Goal: Task Accomplishment & Management: Use online tool/utility

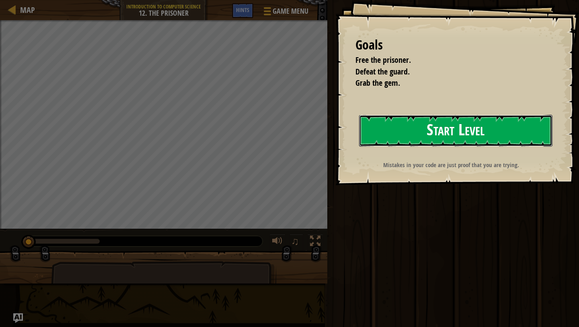
click at [387, 121] on button "Start Level" at bounding box center [456, 131] width 194 height 32
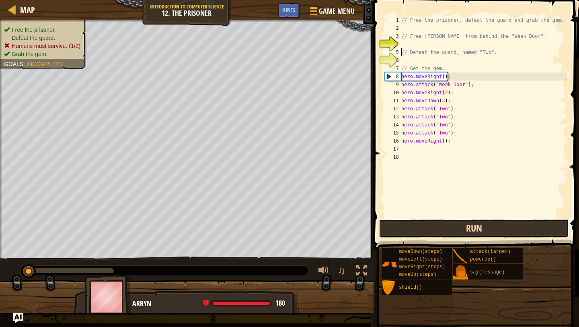
click at [438, 227] on button "Run" at bounding box center [474, 228] width 190 height 19
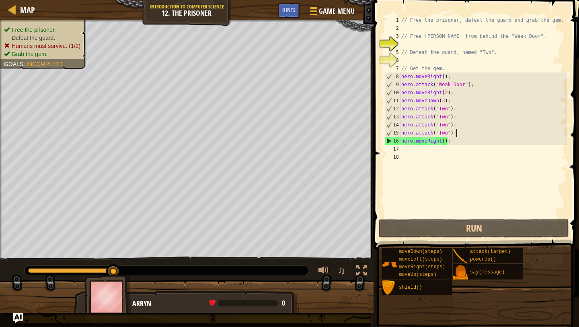
click at [462, 132] on div "// Free the prisoner, defeat the guard and grab the gem. // Free [PERSON_NAME] …" at bounding box center [483, 124] width 167 height 217
drag, startPoint x: 462, startPoint y: 132, endPoint x: 401, endPoint y: 129, distance: 61.2
click at [401, 129] on div "hero.attack("Two"); 1 2 3 4 5 6 7 8 9 10 11 12 13 14 15 16 17 18 // Free the pr…" at bounding box center [475, 116] width 184 height 201
click at [463, 137] on div "// Free the prisoner, defeat the guard and grab the gem. // Free [PERSON_NAME] …" at bounding box center [483, 124] width 167 height 217
type textarea "hero.attack("Two");"
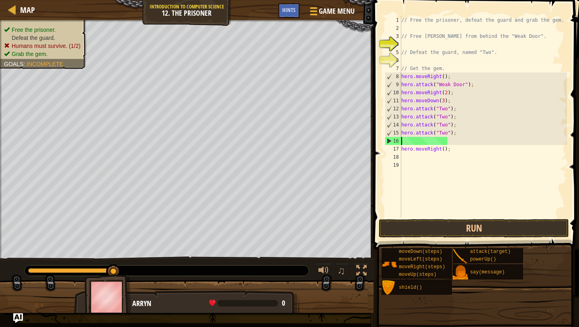
paste textarea "hero.attack("Two");"
type textarea "hero.attack("Two");"
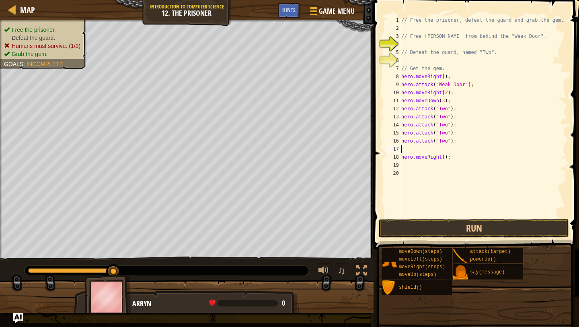
paste textarea "hero.attack("Two");"
type textarea "hero.attack("Two");"
paste textarea "hero.attack("Two");"
type textarea "hero.attack("Two");"
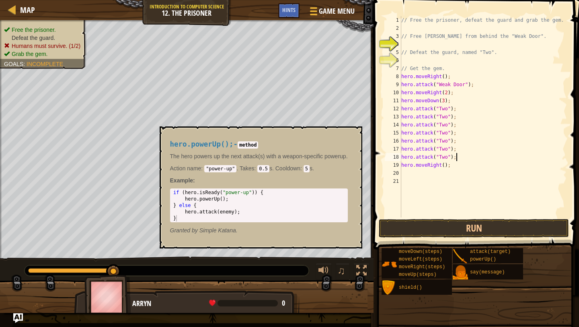
click at [469, 256] on div "powerUp()" at bounding box center [497, 260] width 58 height 8
click at [355, 139] on button "×" at bounding box center [353, 135] width 6 height 11
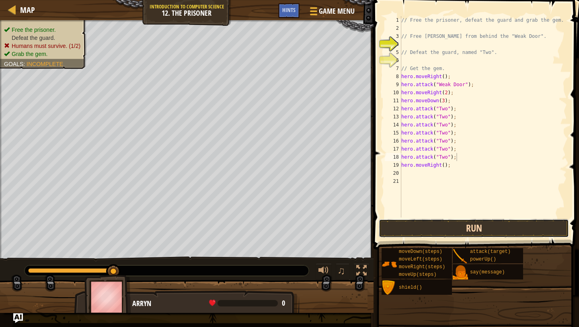
click at [431, 220] on button "Run" at bounding box center [474, 228] width 190 height 19
type textarea "hero.attack("Two");"
click at [453, 99] on div "// Free the prisoner, defeat the guard and grab the gem. // Free [PERSON_NAME] …" at bounding box center [483, 124] width 167 height 217
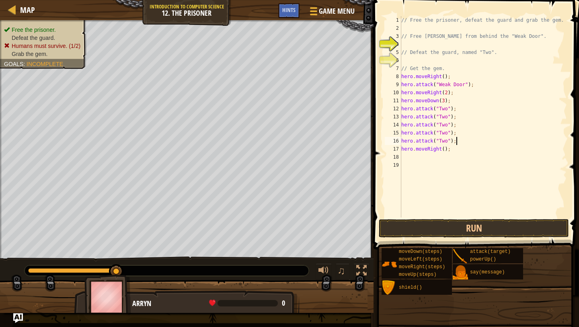
type textarea "hero.moveDown(3);"
type textarea "up"
type textarea "hero.moveUp(3);"
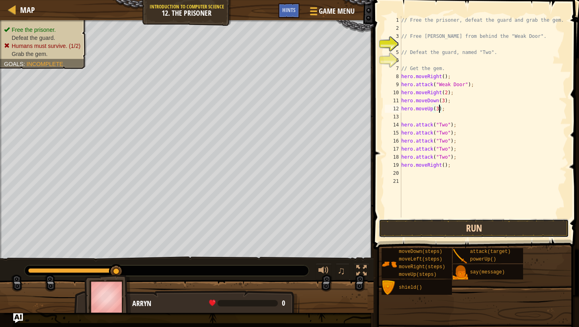
click at [464, 227] on button "Run" at bounding box center [474, 228] width 190 height 19
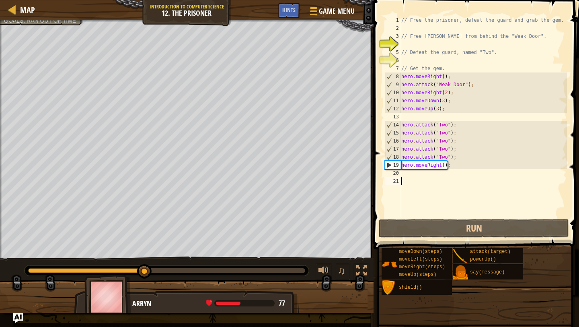
click at [422, 179] on div "// Free the prisoner, defeat the guard and grab the gem. // Free [PERSON_NAME] …" at bounding box center [483, 124] width 167 height 217
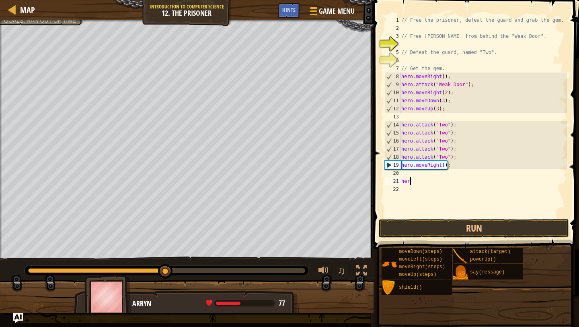
scroll to position [4, 0]
type textarea "h"
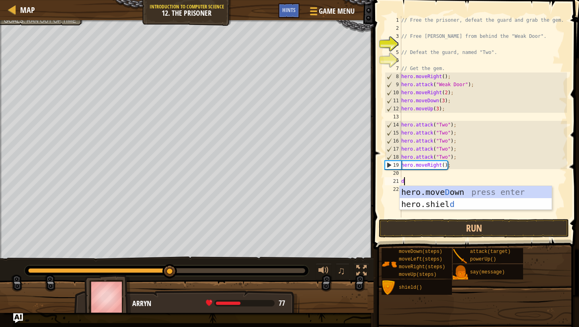
type textarea "dow"
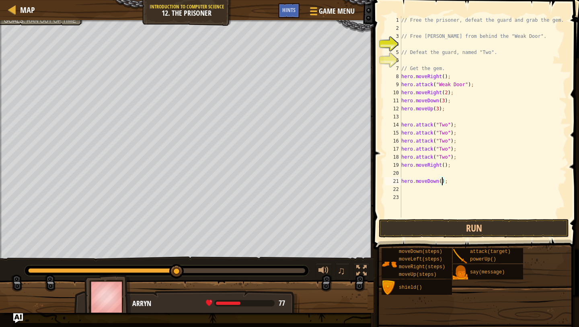
type textarea "hero.moveDown(2);"
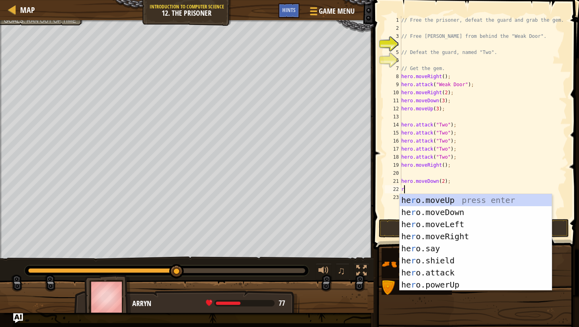
type textarea "rig"
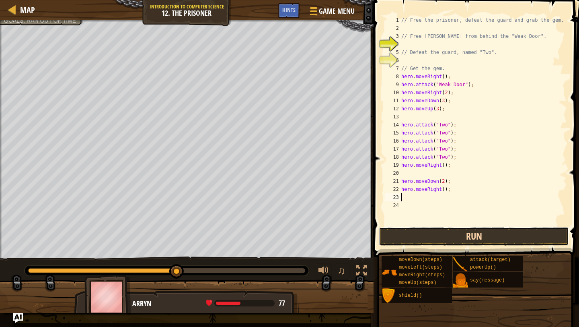
click at [421, 228] on button "Run" at bounding box center [474, 236] width 190 height 19
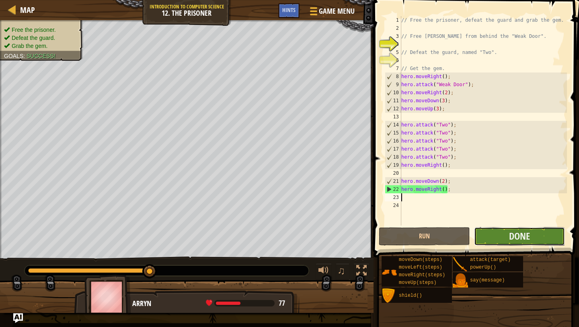
click at [493, 230] on button "Done" at bounding box center [519, 236] width 91 height 19
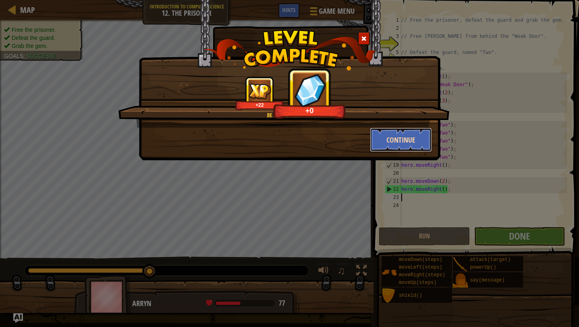
click at [399, 145] on button "Continue" at bounding box center [401, 140] width 62 height 24
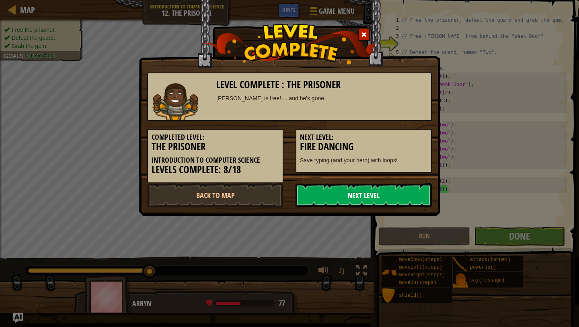
click at [359, 196] on link "Next Level" at bounding box center [364, 195] width 136 height 24
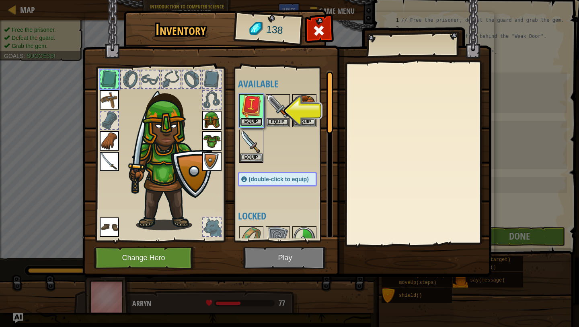
click at [256, 123] on button "Equip" at bounding box center [251, 121] width 23 height 8
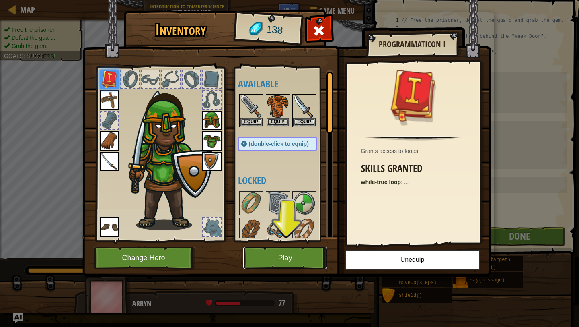
click at [291, 257] on button "Play" at bounding box center [285, 258] width 84 height 22
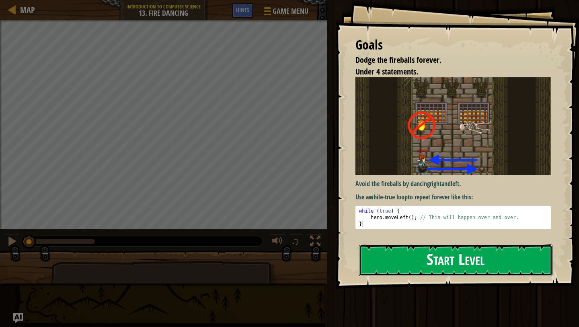
click at [414, 264] on button "Start Level" at bounding box center [456, 260] width 194 height 32
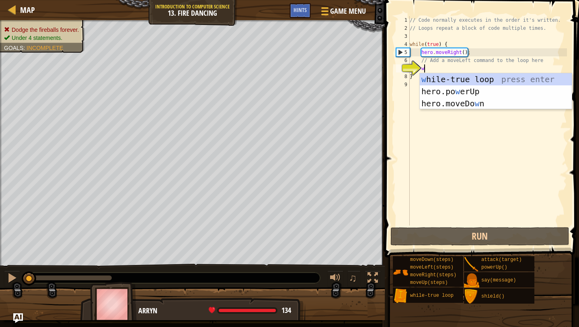
type textarea "w"
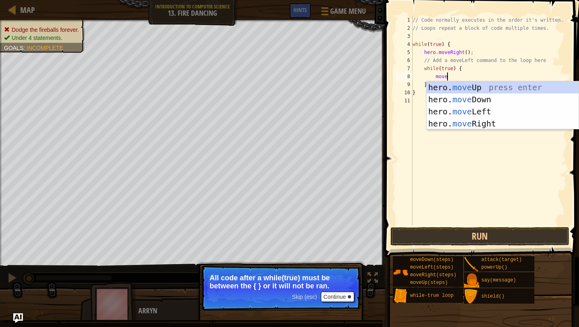
scroll to position [4, 2]
type textarea "mover"
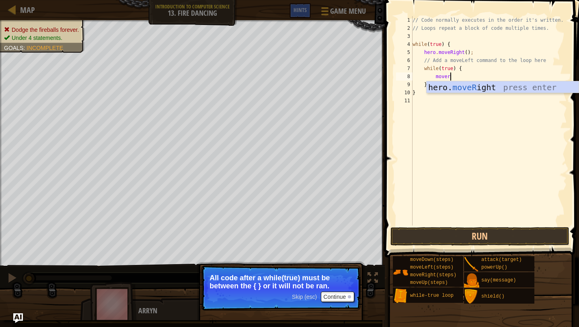
scroll to position [4, 2]
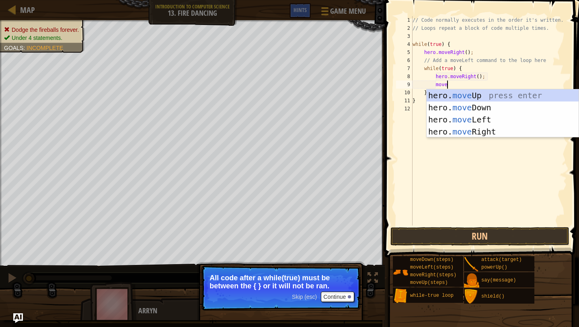
type textarea "movel"
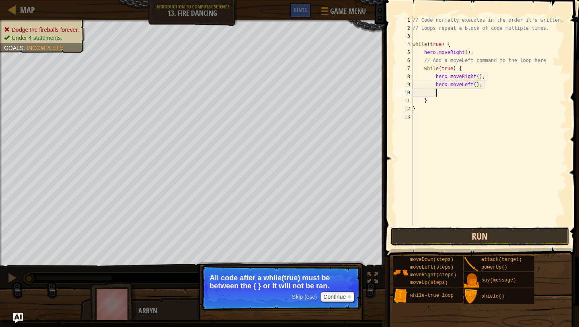
click at [468, 230] on button "Run" at bounding box center [480, 236] width 179 height 19
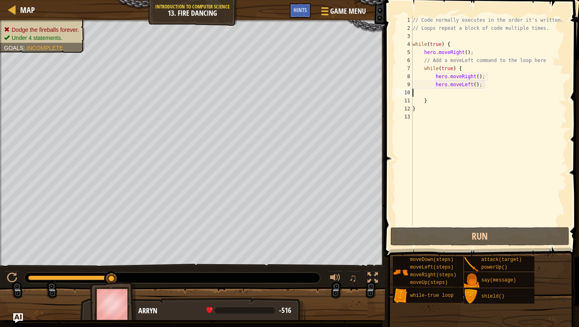
scroll to position [4, 0]
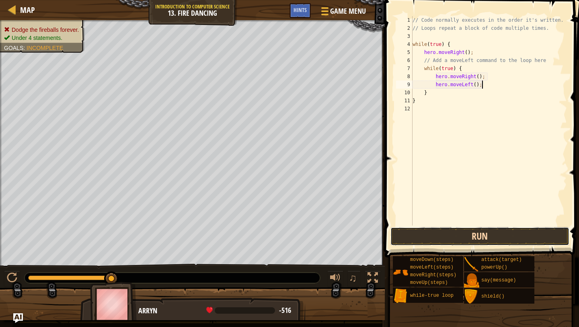
click at [418, 231] on button "Run" at bounding box center [480, 236] width 179 height 19
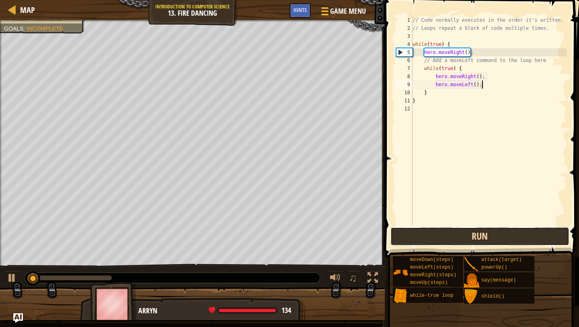
click at [418, 231] on button "Run" at bounding box center [480, 236] width 179 height 19
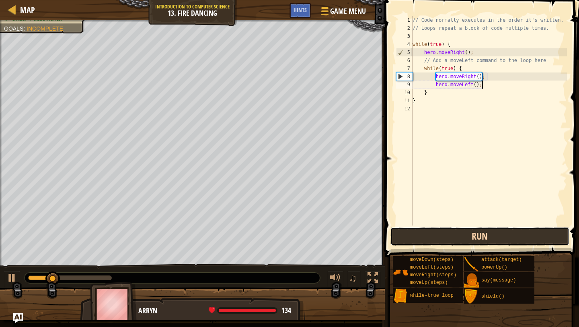
click at [418, 231] on button "Run" at bounding box center [480, 236] width 179 height 19
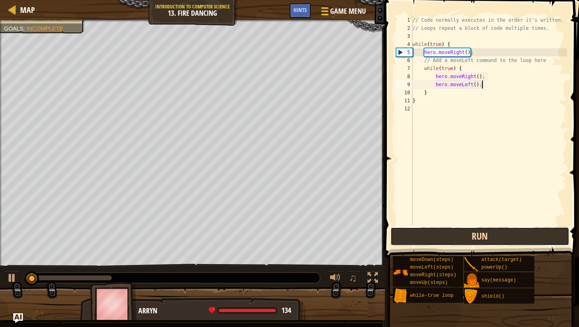
click at [418, 231] on button "Run" at bounding box center [480, 236] width 179 height 19
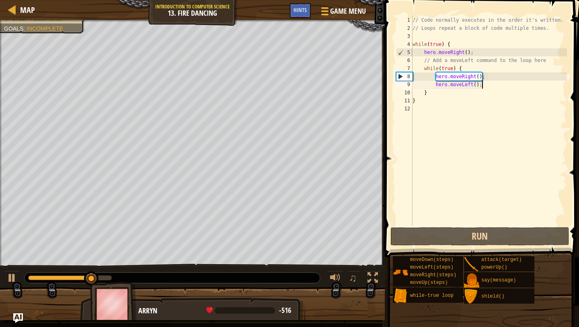
click at [472, 54] on div "// Code normally executes in the order it's written. // Loops repeat a block of…" at bounding box center [489, 128] width 157 height 225
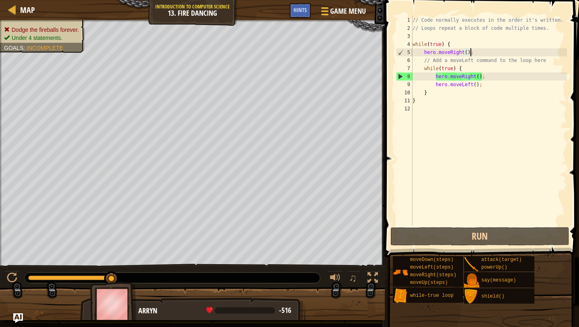
scroll to position [4, 5]
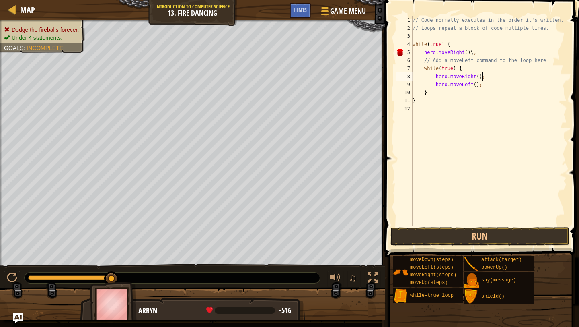
click at [482, 77] on div "// Code normally executes in the order it's written. // Loops repeat a block of…" at bounding box center [489, 128] width 157 height 225
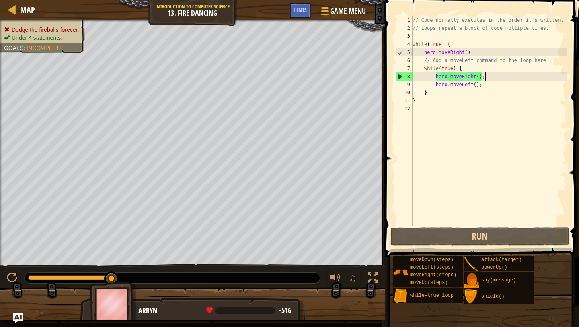
click at [490, 76] on div "// Code normally executes in the order it's written. // Loops repeat a block of…" at bounding box center [489, 128] width 157 height 225
type textarea "hero.moveRight();"
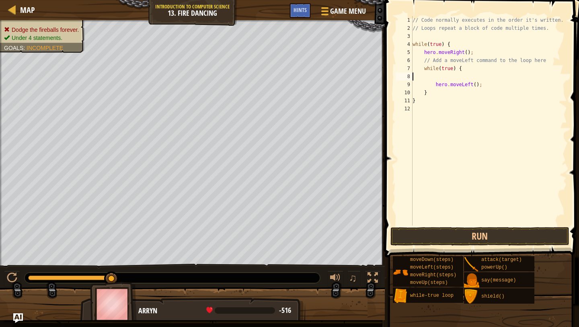
scroll to position [4, 0]
click at [458, 235] on button "Run" at bounding box center [480, 236] width 179 height 19
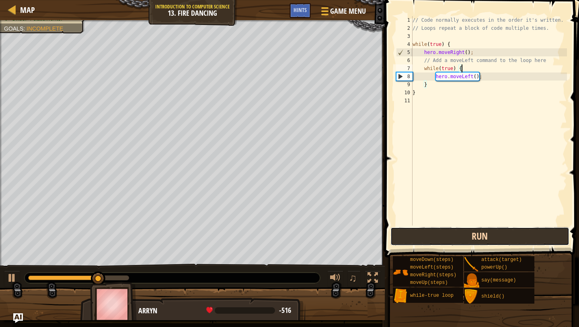
click at [460, 239] on button "Run" at bounding box center [480, 236] width 179 height 19
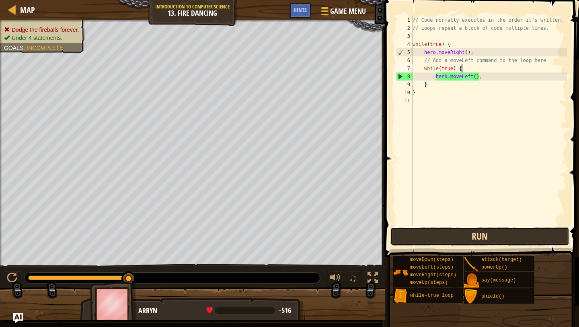
click at [460, 239] on button "Run" at bounding box center [480, 236] width 179 height 19
click at [479, 238] on button "Run" at bounding box center [480, 236] width 179 height 19
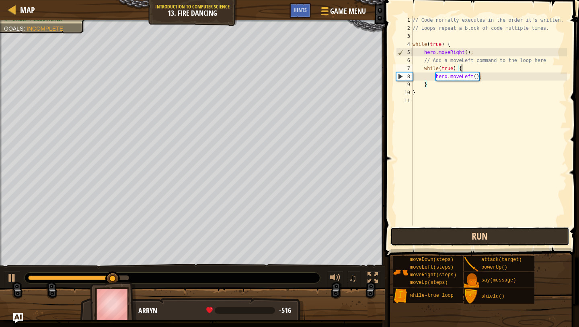
click at [479, 238] on button "Run" at bounding box center [480, 236] width 179 height 19
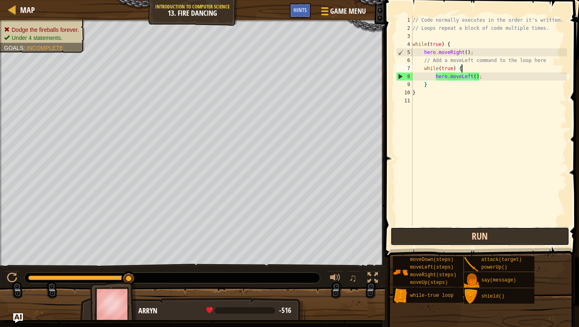
click at [479, 238] on button "Run" at bounding box center [480, 236] width 179 height 19
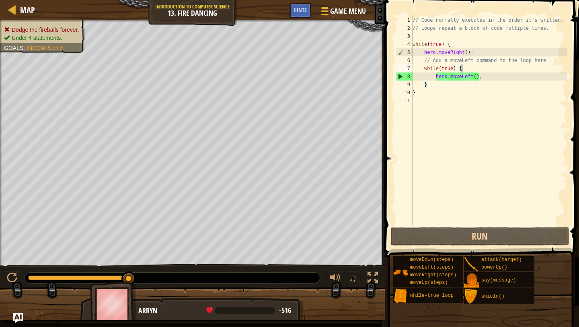
click at [440, 48] on div "// Code normally executes in the order it's written. // Loops repeat a block of…" at bounding box center [489, 128] width 157 height 225
type textarea "while(true) {"
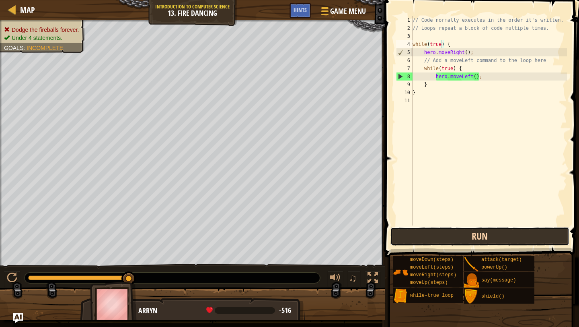
click at [398, 240] on button "Run" at bounding box center [480, 236] width 179 height 19
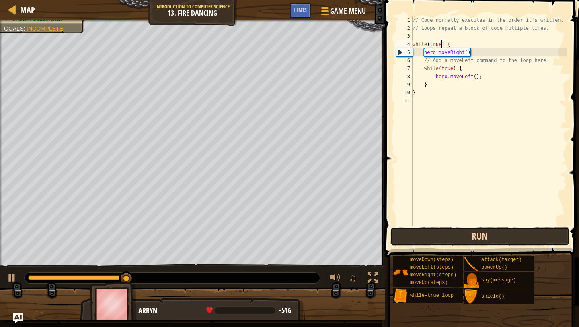
click at [398, 240] on button "Run" at bounding box center [480, 236] width 179 height 19
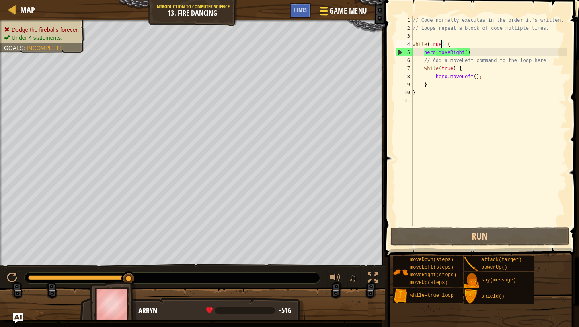
click at [328, 10] on div at bounding box center [324, 11] width 11 height 12
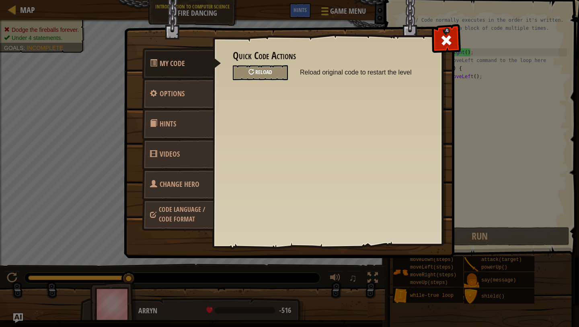
click at [277, 73] on div "Reload" at bounding box center [260, 72] width 55 height 15
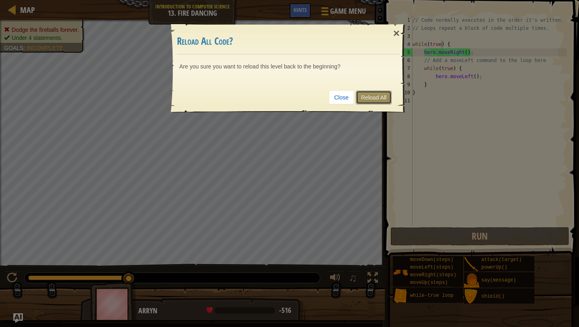
click at [377, 98] on link "Reload All" at bounding box center [374, 98] width 36 height 14
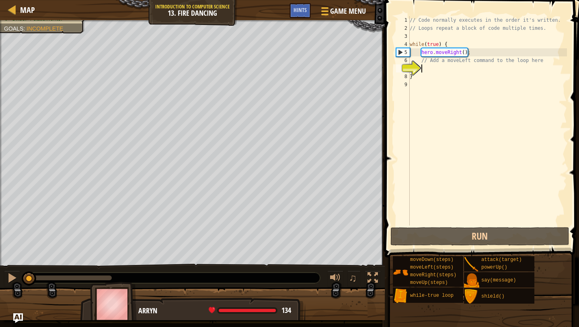
type textarea "mo"
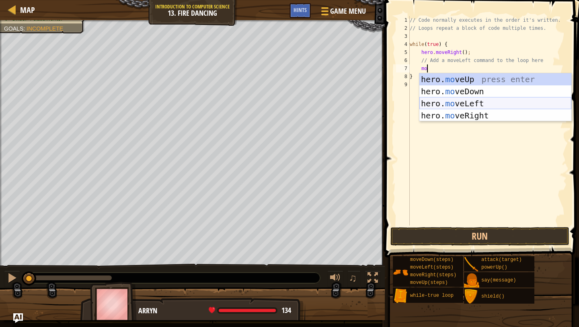
click at [444, 105] on div "hero. mo veUp press enter hero. mo veDown press enter hero. mo veLeft press ent…" at bounding box center [496, 109] width 152 height 72
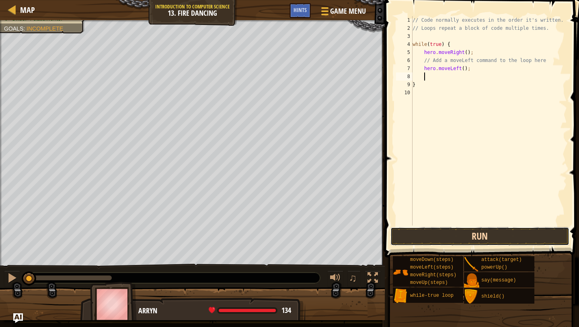
click at [431, 240] on button "Run" at bounding box center [480, 236] width 179 height 19
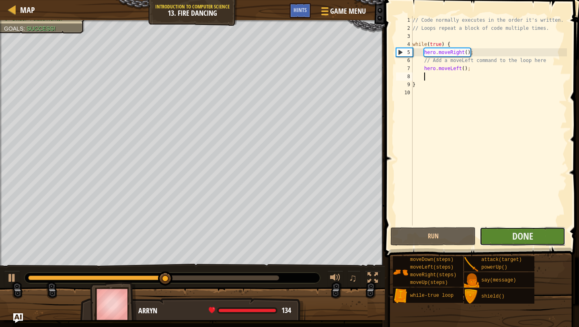
click at [543, 239] on button "Done" at bounding box center [522, 236] width 85 height 19
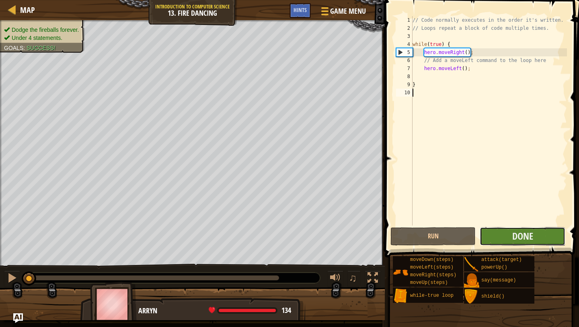
click at [508, 237] on button "Done" at bounding box center [522, 236] width 85 height 19
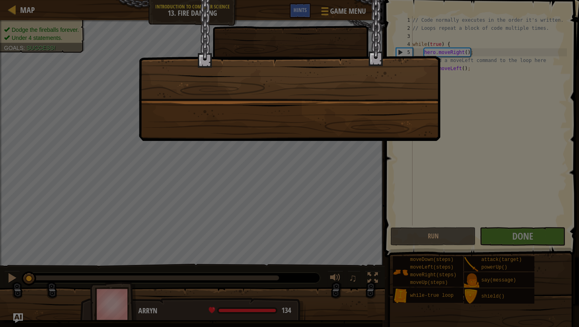
click at [375, 200] on div at bounding box center [289, 163] width 579 height 327
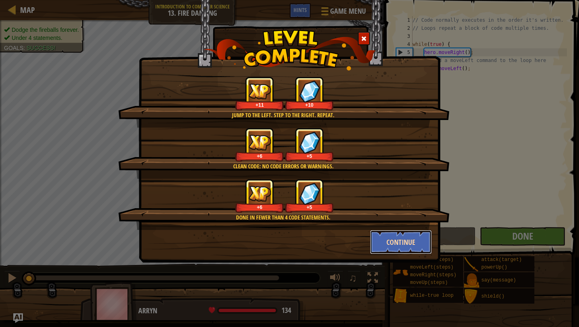
click at [376, 244] on button "Continue" at bounding box center [401, 242] width 62 height 24
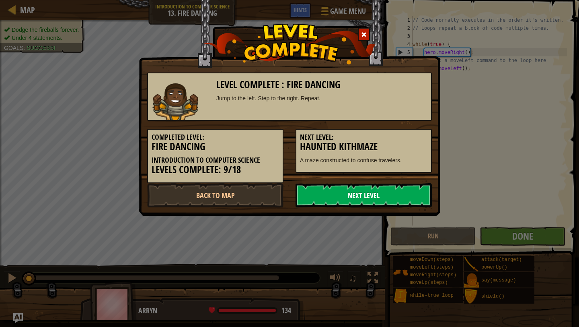
click at [326, 190] on link "Next Level" at bounding box center [364, 195] width 136 height 24
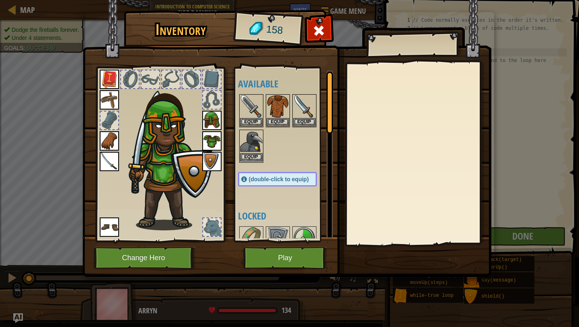
click at [258, 146] on img at bounding box center [251, 141] width 23 height 23
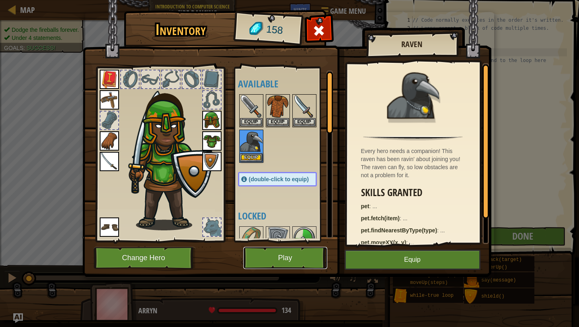
click at [286, 262] on button "Play" at bounding box center [285, 258] width 84 height 22
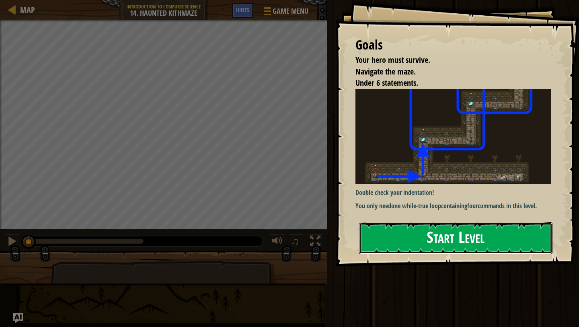
click at [420, 247] on button "Start Level" at bounding box center [456, 238] width 194 height 32
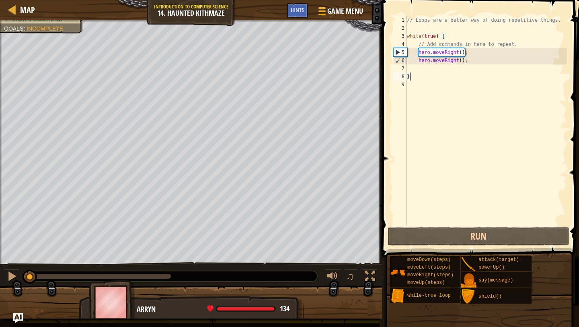
click at [30, 275] on div "0:00.2 Now: 0:12.5 Max: 0:15.0" at bounding box center [29, 276] width 2 height 5
click at [12, 276] on div at bounding box center [12, 276] width 10 height 10
click at [459, 70] on div "// Loops are a better way of doing repetitive things. while ( true ) { // Add c…" at bounding box center [487, 128] width 162 height 225
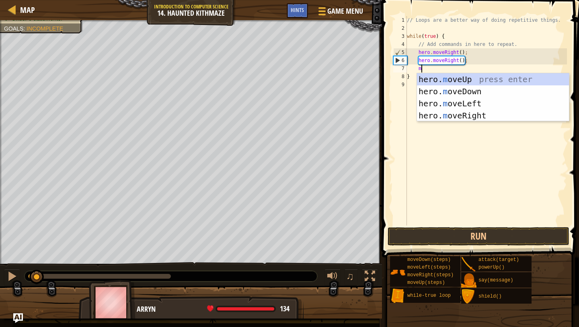
type textarea "mo"
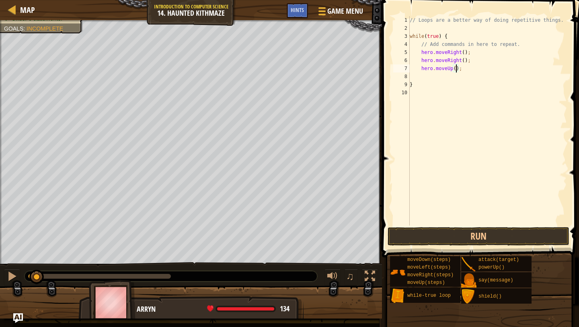
scroll to position [4, 4]
type textarea "hero.moveRight();"
type textarea "hero.moveRight(2);"
click at [464, 236] on button "Run" at bounding box center [479, 236] width 182 height 19
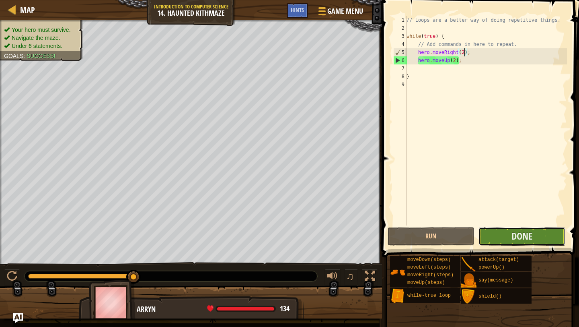
click at [546, 240] on button "Done" at bounding box center [522, 236] width 87 height 19
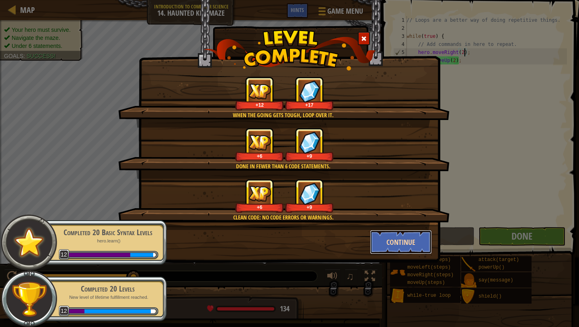
click at [388, 244] on button "Continue" at bounding box center [401, 242] width 62 height 24
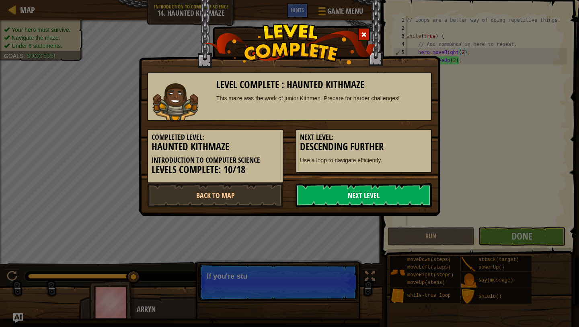
click at [363, 196] on link "Next Level" at bounding box center [364, 195] width 136 height 24
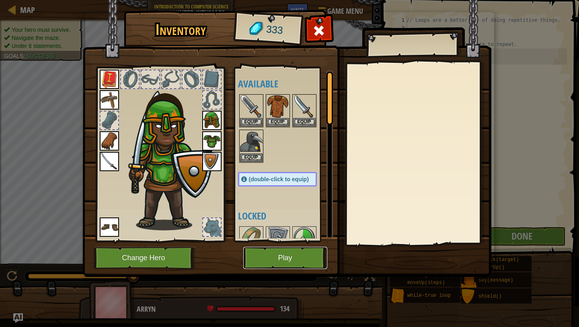
click at [301, 256] on button "Play" at bounding box center [285, 258] width 84 height 22
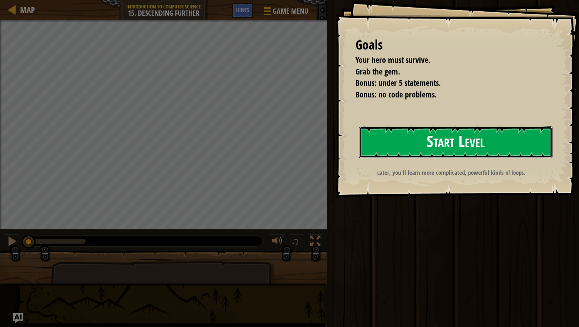
click at [385, 143] on button "Start Level" at bounding box center [456, 142] width 194 height 32
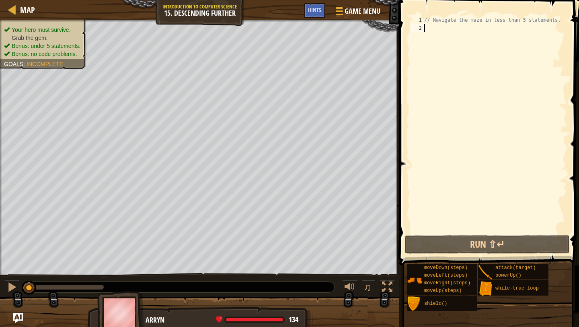
scroll to position [4, 0]
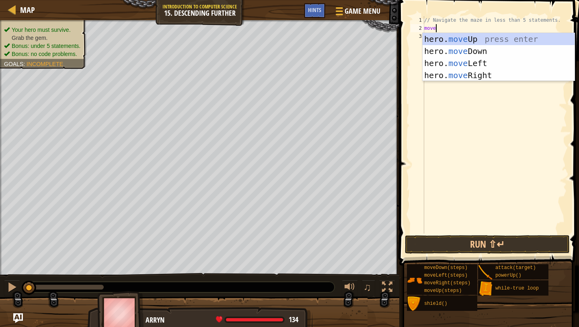
type textarea "mover"
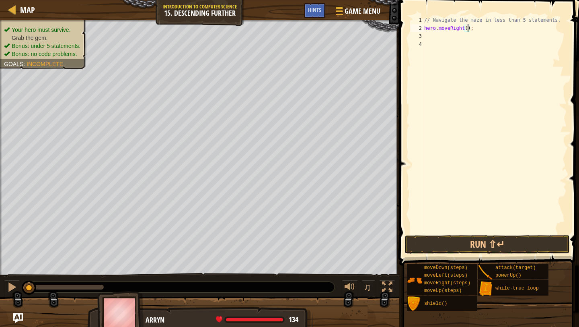
type textarea "hero.moveRight(2);"
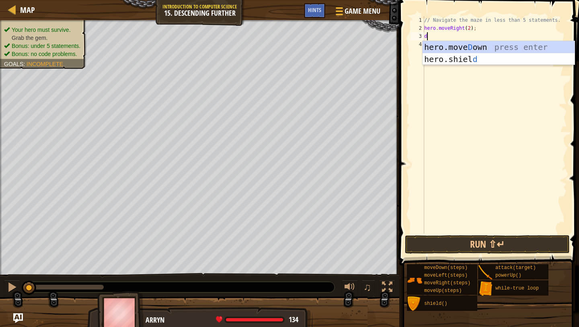
type textarea "dow"
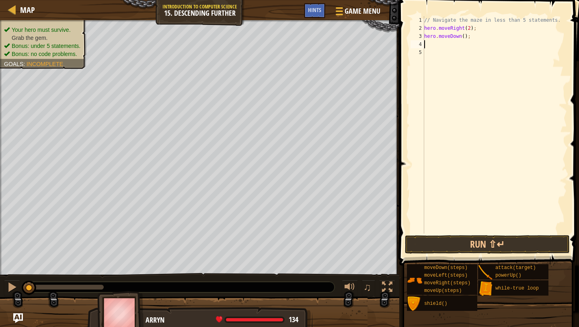
click at [425, 27] on div "// Navigate the maze in less than 5 statements. hero . moveRight ( 2 ) ; hero .…" at bounding box center [495, 132] width 144 height 233
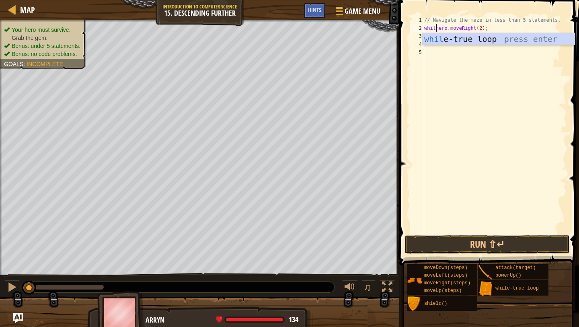
scroll to position [4, 1]
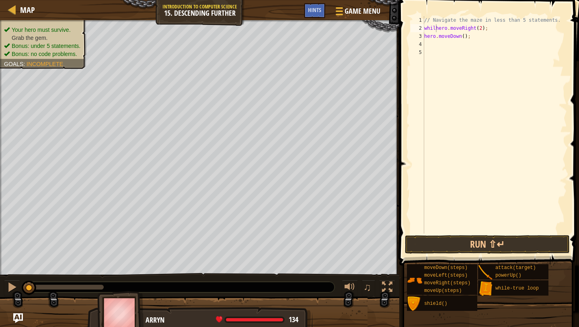
click at [445, 0] on body "Map Introduction to Computer Science 15. Descending Further Game Menu Done Hint…" at bounding box center [289, 0] width 579 height 0
click at [437, 29] on div "// Navigate the maze in less than 5 statements. whilhero . moveRight ( 2 ) ; he…" at bounding box center [495, 132] width 144 height 233
type textarea "whilethero.moveRight(2);"
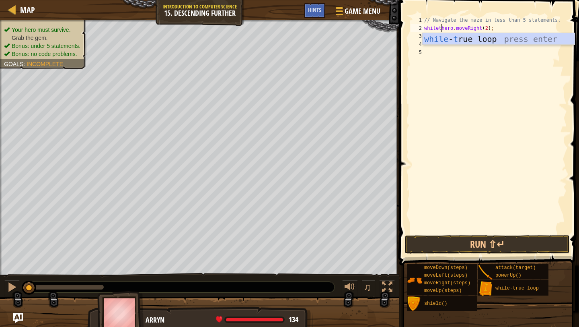
scroll to position [4, 0]
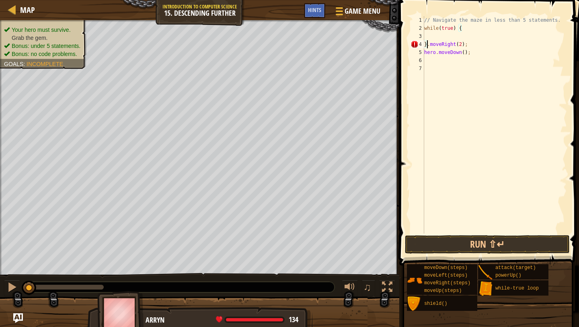
type textarea ".moveRight(2);"
type textarea "moveRight(2);"
type textarea "hero.moveDown();"
click at [493, 244] on button "Run ⇧↵" at bounding box center [487, 244] width 165 height 19
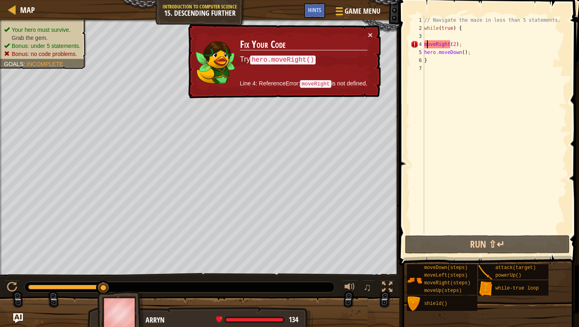
click at [426, 43] on div "// Navigate the maze in less than 5 statements. while ( true ) { moveRight ( 2 …" at bounding box center [495, 132] width 144 height 233
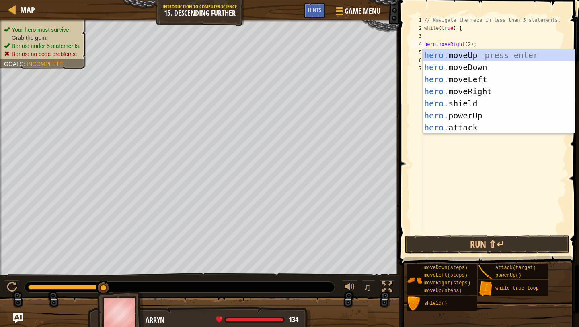
scroll to position [4, 2]
type textarea "hero.moveRight(2);"
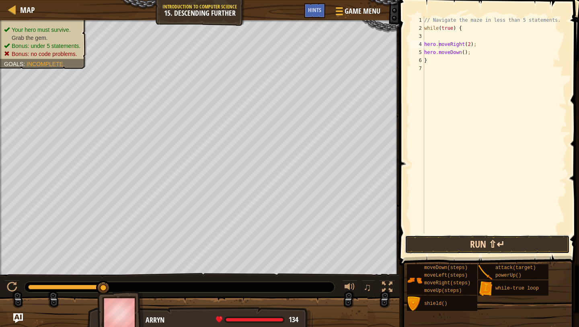
click at [468, 241] on button "Run ⇧↵" at bounding box center [487, 244] width 165 height 19
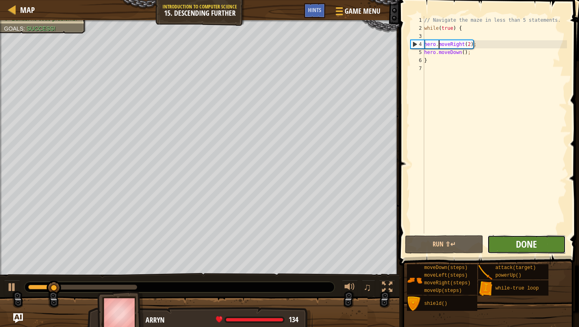
click at [530, 249] on span "Done" at bounding box center [526, 243] width 21 height 13
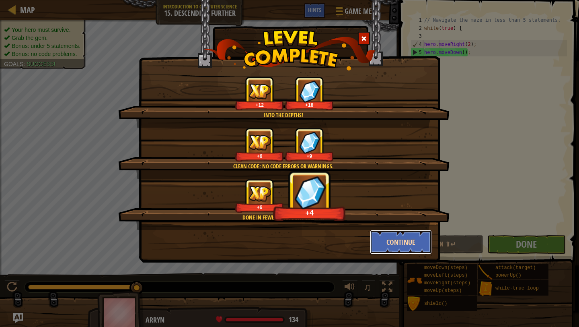
click at [396, 237] on button "Continue" at bounding box center [401, 242] width 62 height 24
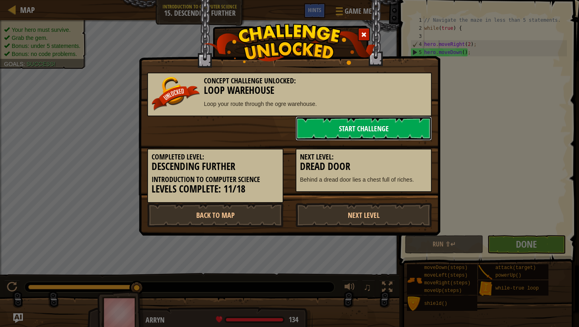
click at [339, 138] on link "Start Challenge" at bounding box center [364, 128] width 136 height 24
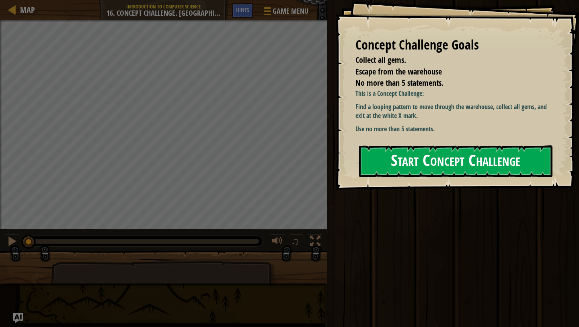
click at [410, 162] on button "Start Concept Challenge" at bounding box center [456, 161] width 194 height 32
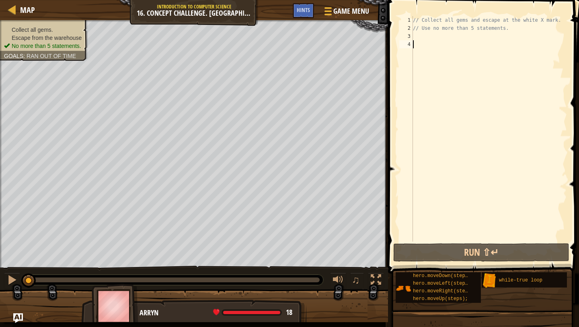
scroll to position [4, 0]
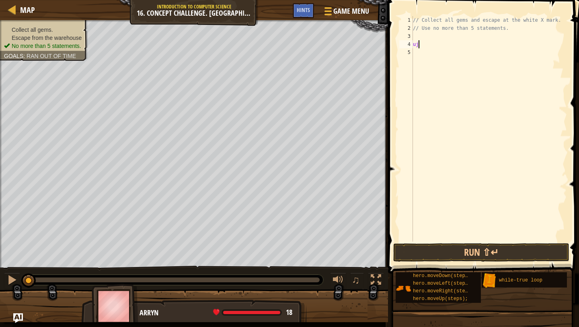
type textarea "u"
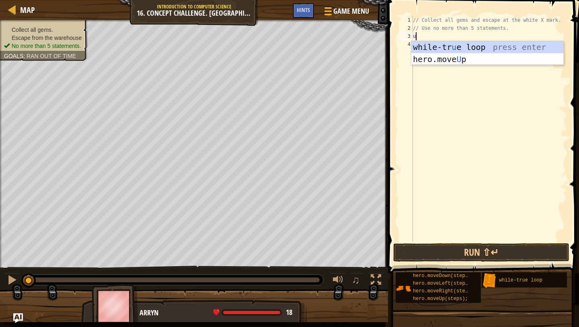
type textarea "up"
type textarea "2"
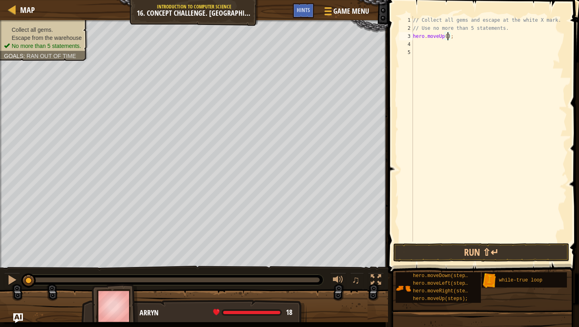
type textarea "hero.moveUp(2);"
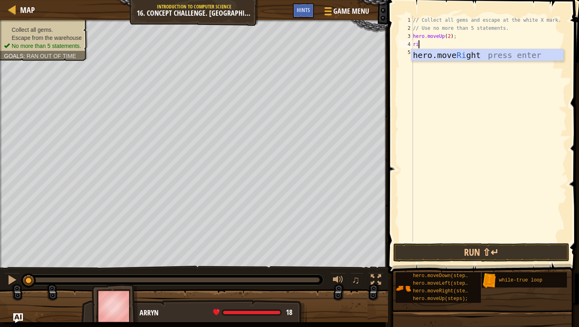
type textarea "rig"
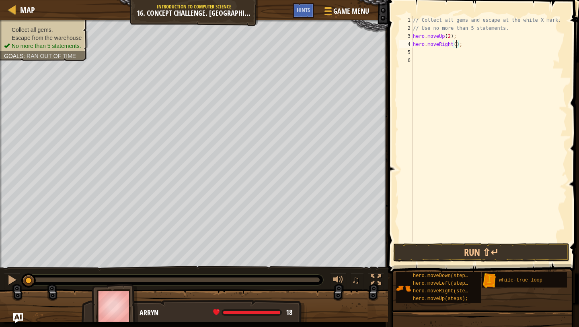
scroll to position [4, 4]
click at [414, 36] on div "// Collect all gems and escape at the white X mark. // Use no more than 5 state…" at bounding box center [490, 136] width 156 height 241
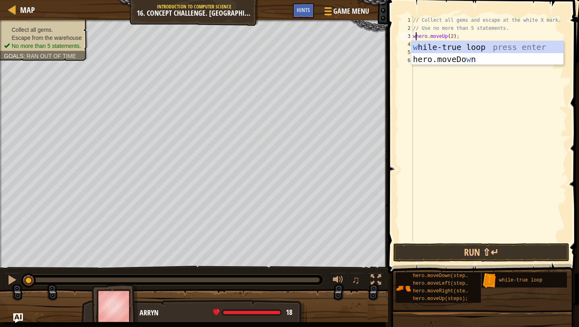
type textarea "whhero.moveUp(2);"
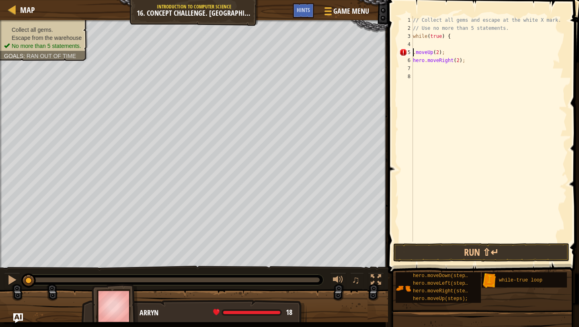
scroll to position [4, 0]
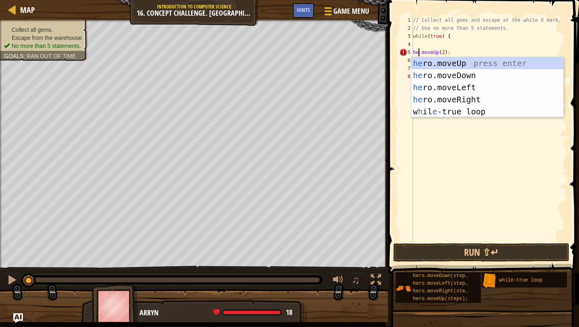
type textarea "hero.moveUp(2);"
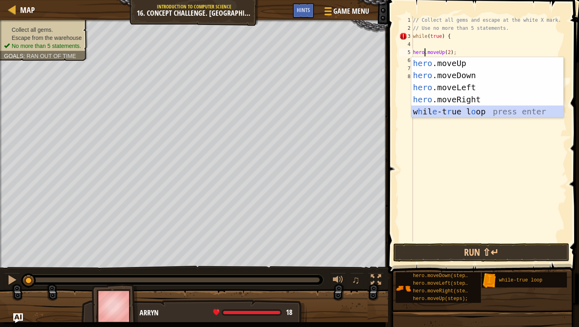
click at [455, 176] on div "// Collect all gems and escape at the white X mark. // Use no more than 5 state…" at bounding box center [490, 136] width 156 height 241
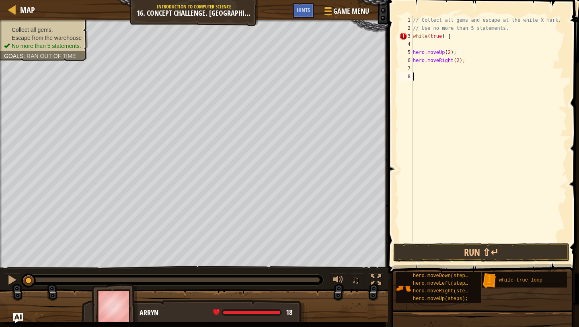
scroll to position [4, 0]
click at [450, 68] on div "// Collect all gems and escape at the white X mark. // Use no more than 5 state…" at bounding box center [490, 136] width 156 height 241
type textarea "}"
click at [442, 252] on button "Run ⇧↵" at bounding box center [482, 252] width 176 height 19
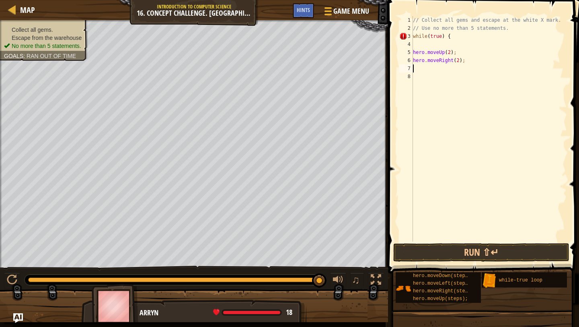
click at [460, 62] on div "// Collect all gems and escape at the white X mark. // Use no more than 5 state…" at bounding box center [490, 136] width 156 height 241
type textarea "hero.moveRight();"
click at [422, 74] on div "// Collect all gems and escape at the white X mark. // Use no more than 5 state…" at bounding box center [490, 136] width 156 height 241
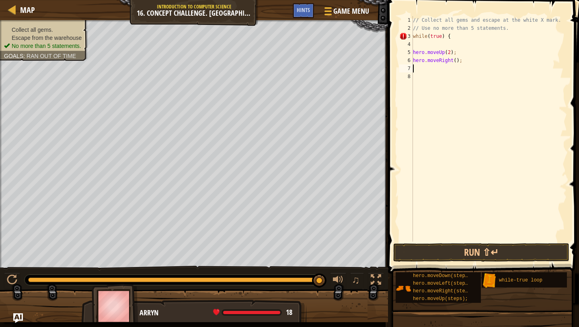
click at [423, 71] on div "// Collect all gems and escape at the white X mark. // Use no more than 5 state…" at bounding box center [490, 136] width 156 height 241
type textarea "d"
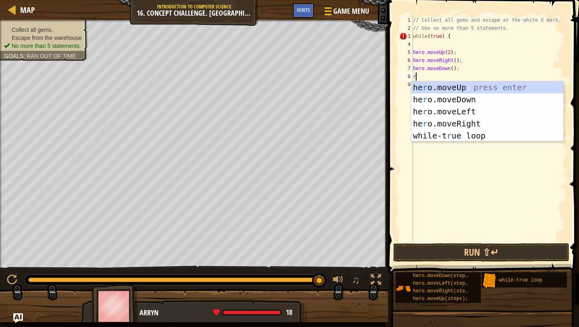
type textarea "ri"
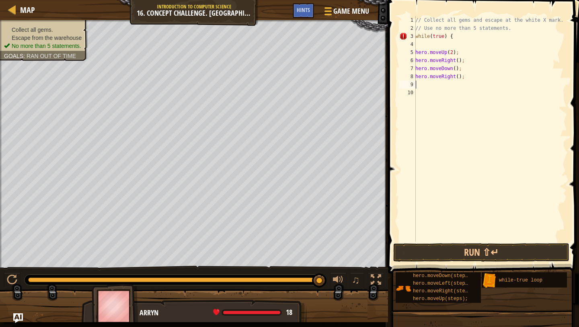
click at [460, 75] on div "// Collect all gems and escape at the white X mark. // Use no more than 5 state…" at bounding box center [490, 136] width 153 height 241
type textarea "hero.moveRight(2);"
click at [435, 85] on div "// Collect all gems and escape at the white X mark. // Use no more than 5 state…" at bounding box center [490, 136] width 153 height 241
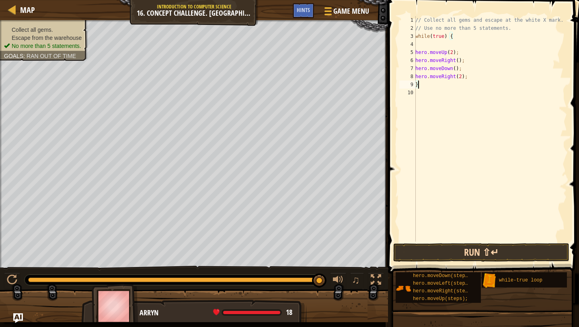
type textarea "}"
click at [455, 253] on button "Run ⇧↵" at bounding box center [482, 252] width 176 height 19
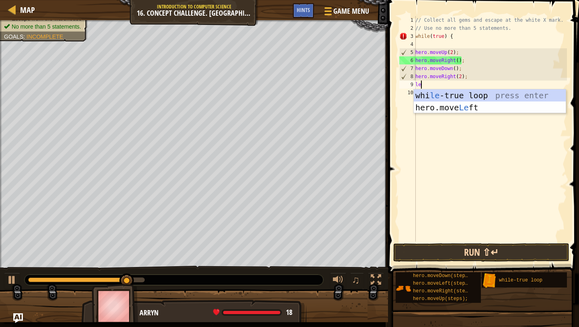
type textarea "lef"
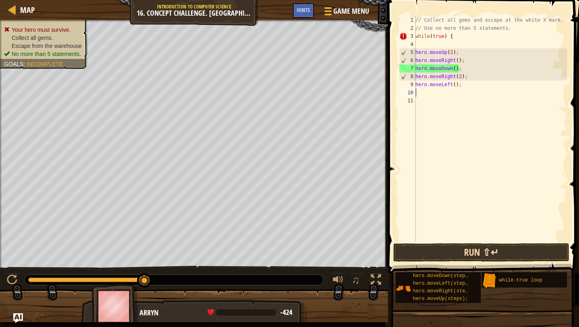
type textarea "hero.moveLeft();"
click at [464, 78] on div "// Collect all gems and escape at the white X mark. // Use no more than 5 state…" at bounding box center [490, 136] width 153 height 241
click at [457, 86] on div "// Collect all gems and escape at the white X mark. // Use no more than 5 state…" at bounding box center [490, 136] width 153 height 241
type textarea "hero.moveLeft(2);"
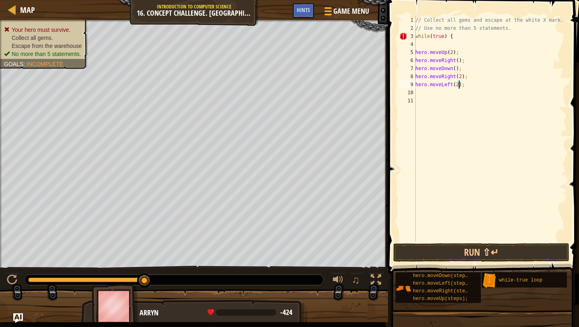
click at [416, 86] on div "// Collect all gems and escape at the white X mark. // Use no more than 5 state…" at bounding box center [490, 136] width 153 height 241
click at [426, 83] on div "// Collect all gems and escape at the white X mark. // Use no more than 5 state…" at bounding box center [490, 136] width 153 height 241
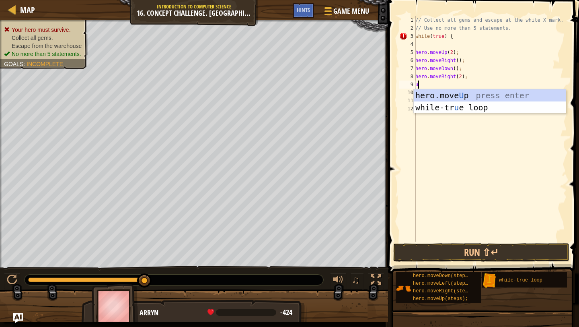
type textarea "up"
click at [449, 96] on div "hero.move Up press enter while-tr u e loo p press enter" at bounding box center [490, 113] width 152 height 48
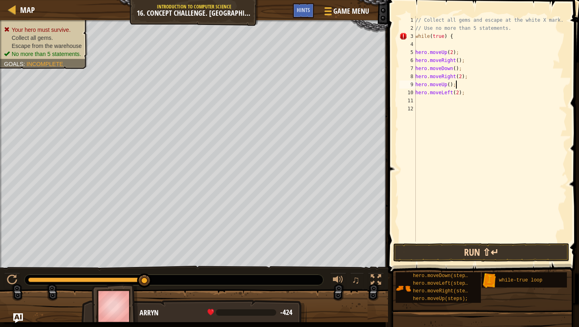
type textarea "hero.moveUp();"
click at [471, 247] on button "Run ⇧↵" at bounding box center [482, 252] width 176 height 19
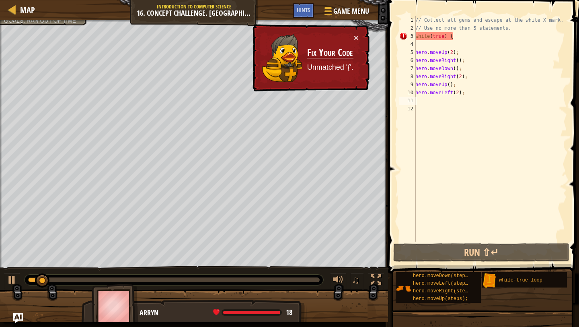
click at [427, 102] on div "// Collect all gems and escape at the white X mark. // Use no more than 5 state…" at bounding box center [490, 136] width 153 height 241
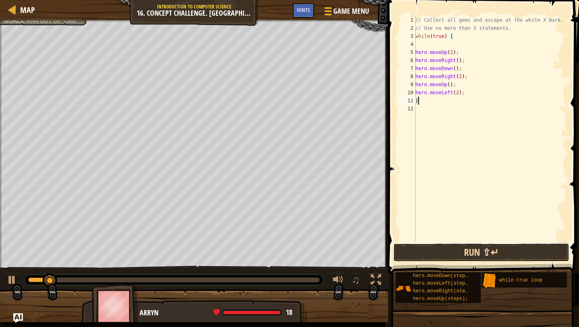
click at [468, 258] on button "Run ⇧↵" at bounding box center [482, 252] width 176 height 19
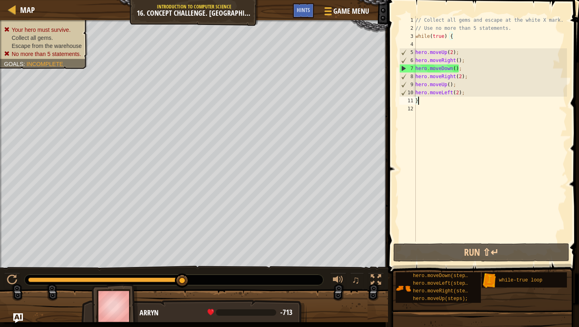
type textarea "}"
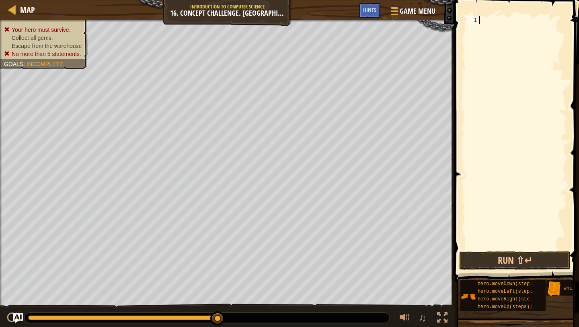
click at [504, 117] on div at bounding box center [522, 140] width 89 height 249
click at [399, 11] on div at bounding box center [393, 11] width 11 height 12
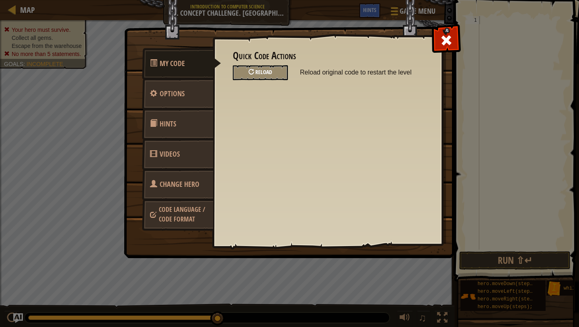
click at [275, 77] on div "Reload" at bounding box center [260, 72] width 55 height 15
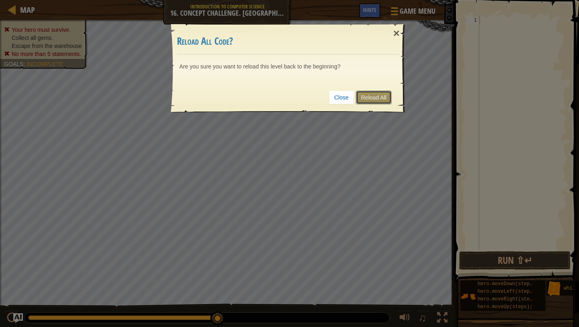
click at [365, 100] on link "Reload All" at bounding box center [374, 98] width 36 height 14
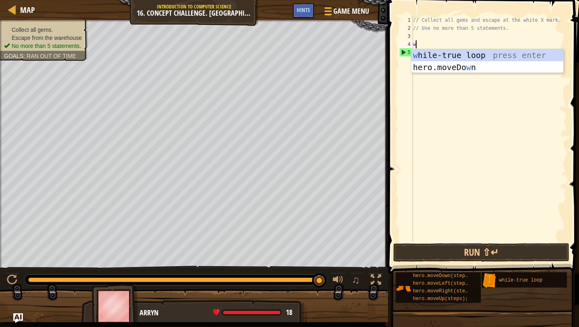
type textarea "wi"
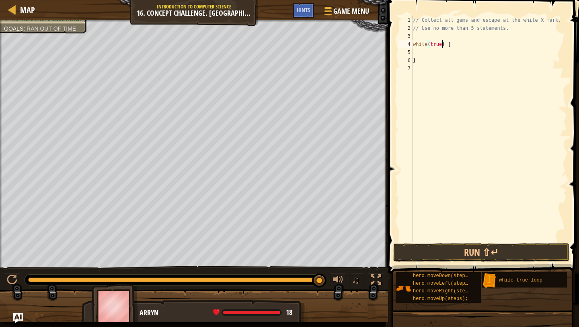
click at [441, 43] on div "// Collect all gems and escape at the white X mark. // Use no more than 5 state…" at bounding box center [490, 136] width 156 height 241
click at [462, 58] on div "// Collect all gems and escape at the white X mark. // Use no more than 5 state…" at bounding box center [490, 136] width 156 height 241
type textarea "}"
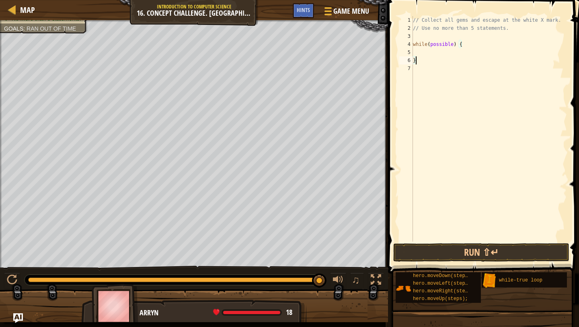
click at [448, 50] on div "// Collect all gems and escape at the white X mark. // Use no more than 5 state…" at bounding box center [490, 136] width 156 height 241
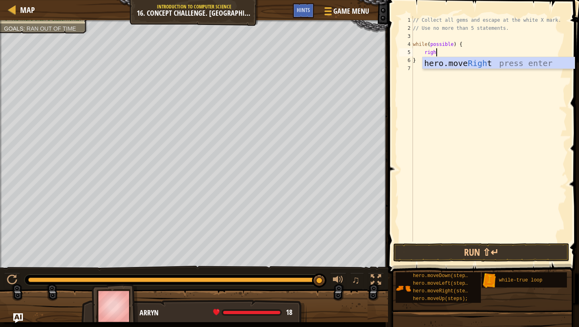
type textarea "right"
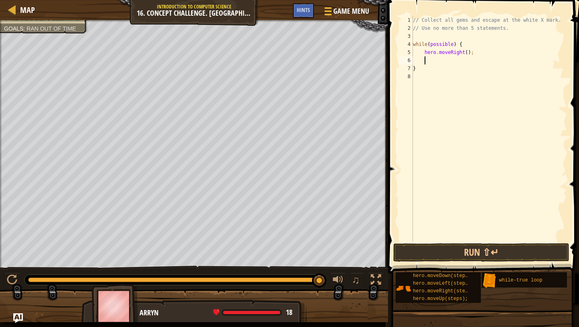
type textarea "lef"
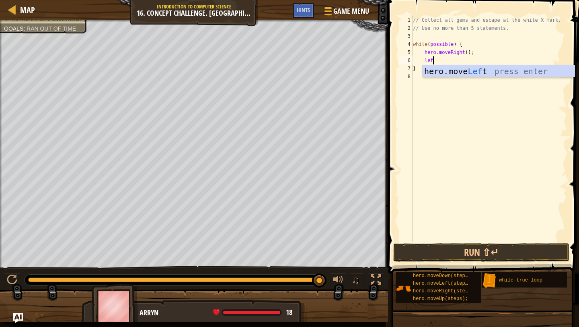
scroll to position [4, 0]
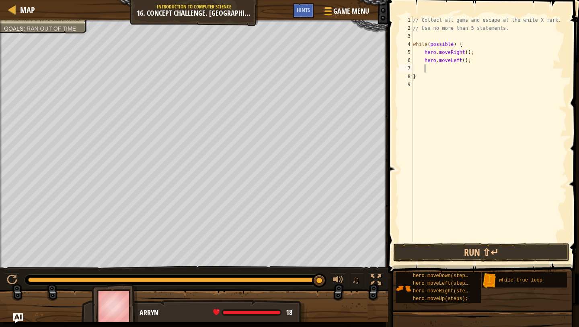
type textarea "}"
click at [457, 238] on div "// Collect all gems and escape at the white X mark. // Use no more than 5 state…" at bounding box center [489, 136] width 156 height 241
click at [449, 250] on button "Run ⇧↵" at bounding box center [482, 252] width 176 height 19
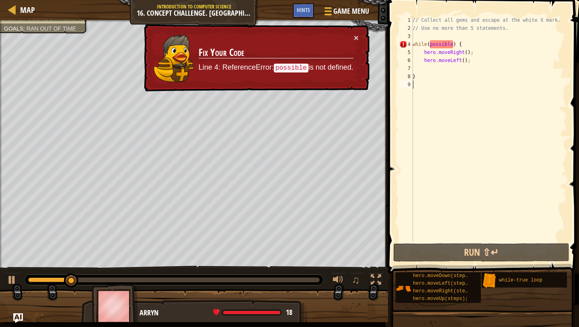
click at [352, 35] on td "Fix Your Code Line 4: ReferenceError: possible is not defined." at bounding box center [276, 57] width 156 height 49
click at [356, 37] on button "×" at bounding box center [356, 37] width 5 height 8
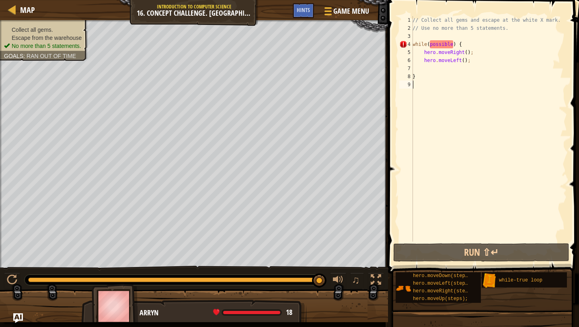
type textarea "}"
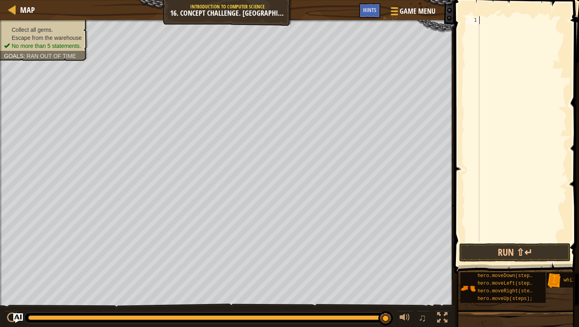
type textarea "j"
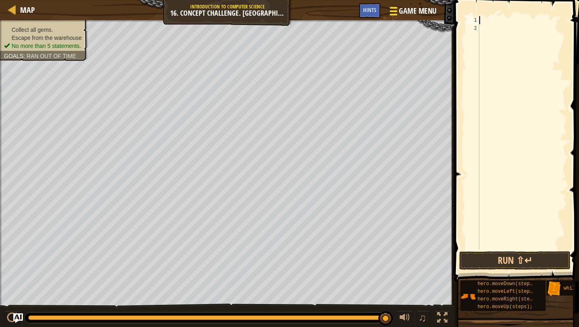
click at [394, 15] on span at bounding box center [394, 15] width 8 height 2
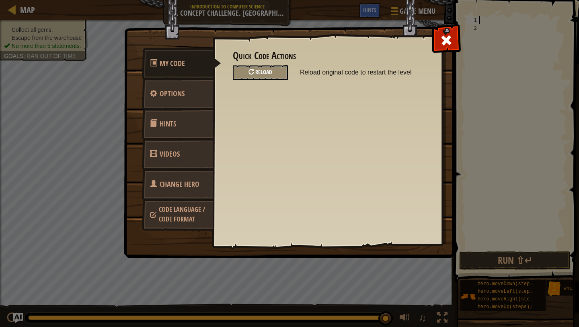
click at [270, 76] on div "Reload" at bounding box center [260, 72] width 55 height 15
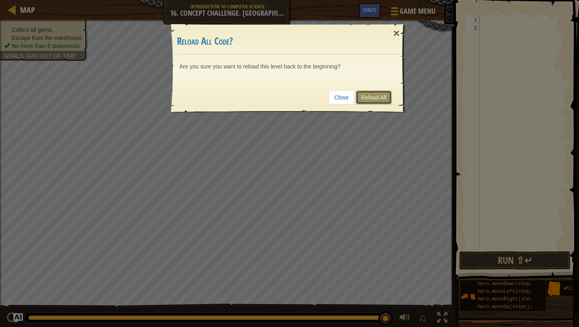
click at [372, 101] on link "Reload All" at bounding box center [374, 98] width 36 height 14
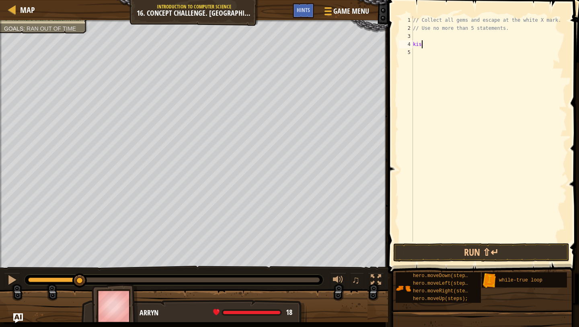
type textarea "k"
type textarea "a"
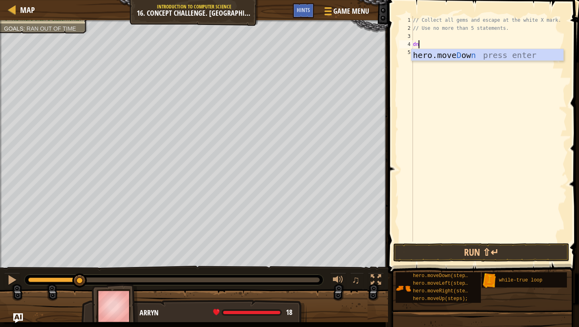
type textarea "d"
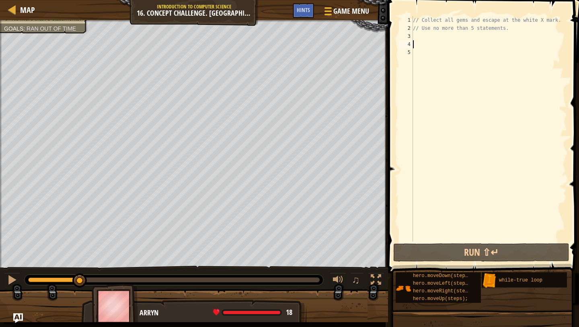
type textarea "h"
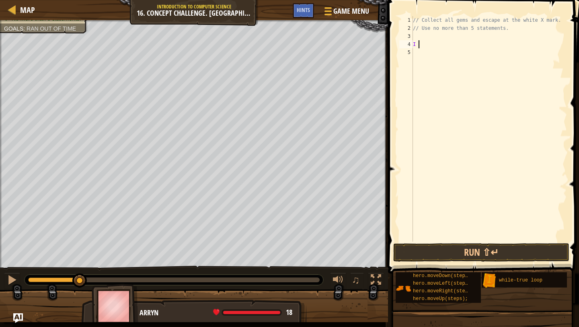
type textarea "I"
type textarea "c"
type textarea "w"
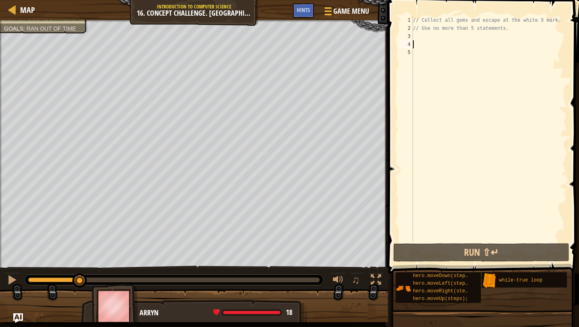
type textarea "whi"
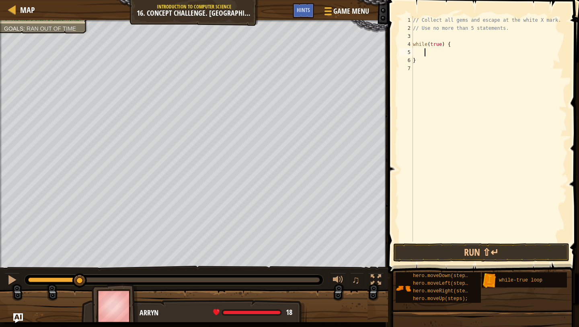
type textarea "u"
type textarea "hero.moveUp(2);"
type textarea "r"
type textarea "hero.moveRight();"
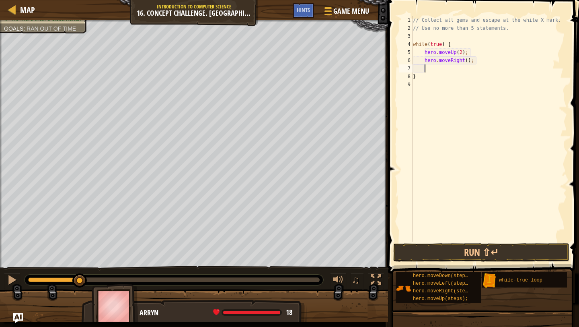
type textarea "}"
click at [463, 251] on button "Run ⇧↵" at bounding box center [482, 252] width 176 height 19
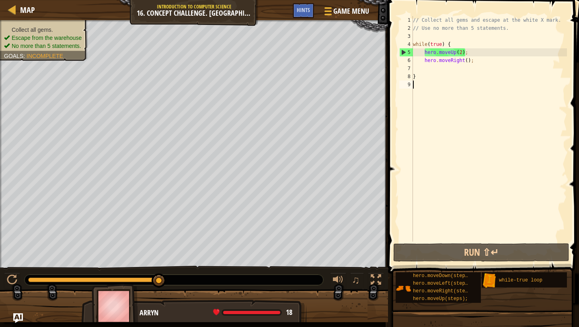
click at [469, 62] on div "// Collect all gems and escape at the white X mark. // Use no more than 5 state…" at bounding box center [490, 136] width 156 height 241
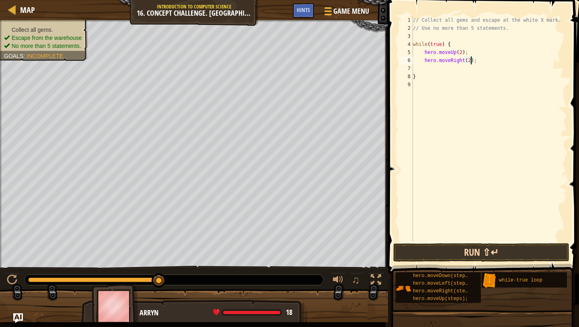
type textarea "hero.moveRight(2);"
click at [487, 251] on button "Run ⇧↵" at bounding box center [482, 252] width 176 height 19
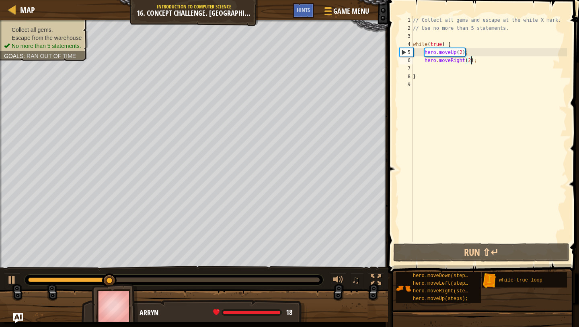
click at [65, 26] on ul "Collect all gems. Escape from the warehouse No more than 5 statements." at bounding box center [44, 38] width 80 height 24
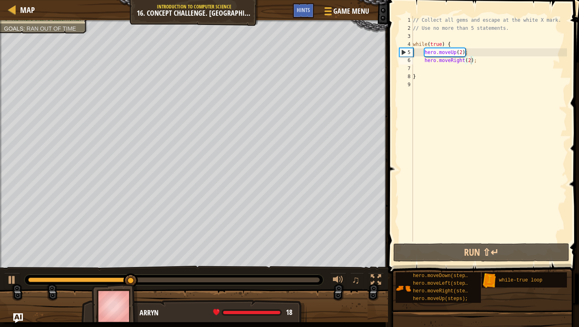
click at [479, 68] on div "// Collect all gems and escape at the white X mark. // Use no more than 5 state…" at bounding box center [490, 136] width 156 height 241
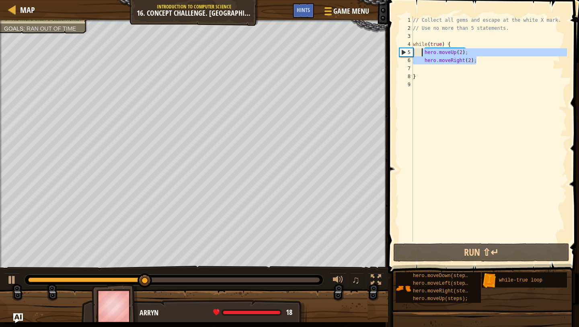
drag, startPoint x: 482, startPoint y: 62, endPoint x: 423, endPoint y: 49, distance: 60.1
click at [422, 50] on div "// Collect all gems and escape at the white X mark. // Use no more than 5 state…" at bounding box center [490, 136] width 156 height 241
type textarea "hero.moveUp(2); hero.moveRight(2);"
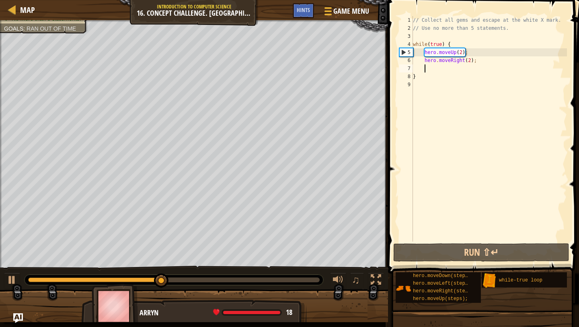
click at [495, 66] on div "// Collect all gems and escape at the white X mark. // Use no more than 5 state…" at bounding box center [490, 136] width 156 height 241
click at [459, 87] on div "// Collect all gems and escape at the white X mark. // Use no more than 5 state…" at bounding box center [490, 136] width 156 height 241
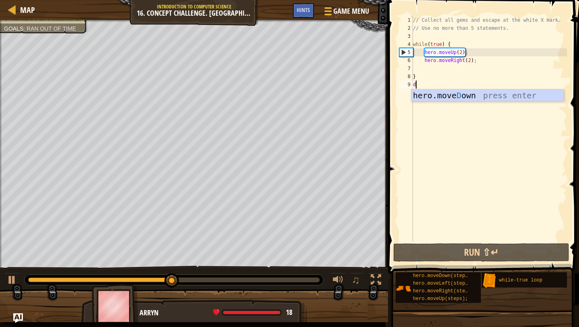
type textarea "do"
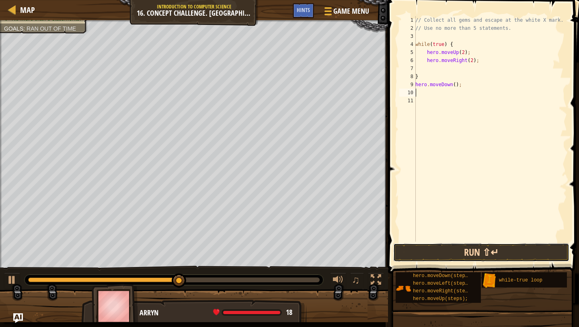
click at [466, 261] on button "Run ⇧↵" at bounding box center [482, 252] width 176 height 19
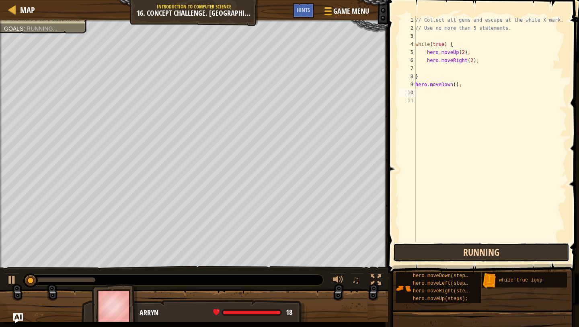
click at [455, 251] on button "Running" at bounding box center [482, 252] width 176 height 19
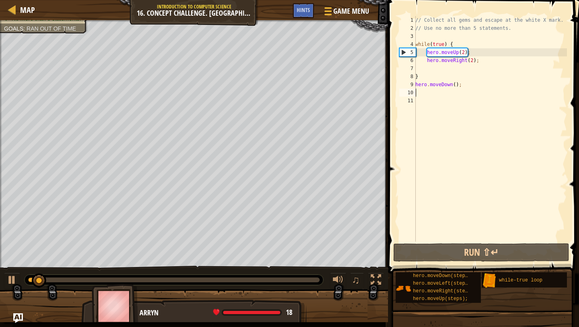
click at [268, 280] on div at bounding box center [174, 279] width 292 height 5
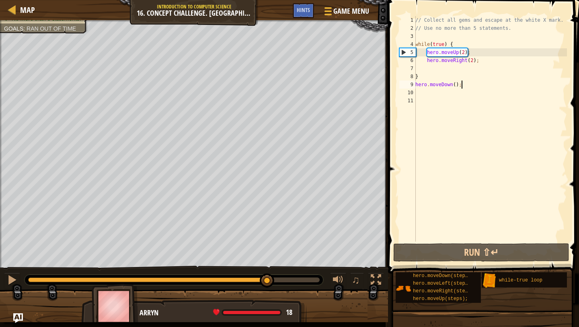
click at [468, 85] on div "// Collect all gems and escape at the white X mark. // Use no more than 5 state…" at bounding box center [490, 136] width 153 height 241
type textarea "\"
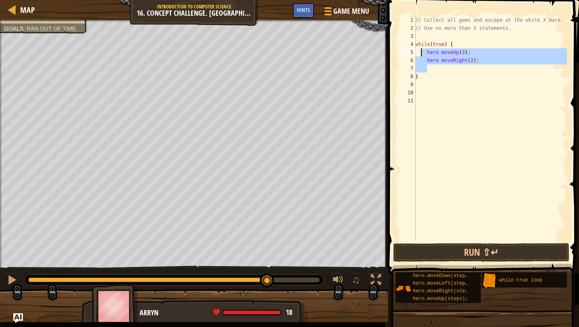
drag, startPoint x: 490, startPoint y: 67, endPoint x: 422, endPoint y: 53, distance: 69.0
click at [421, 53] on div "// Collect all gems and escape at the white X mark. // Use no more than 5 state…" at bounding box center [490, 136] width 153 height 241
click at [439, 61] on div "// Collect all gems and escape at the white X mark. // Use no more than 5 state…" at bounding box center [490, 136] width 153 height 241
drag, startPoint x: 480, startPoint y: 61, endPoint x: 427, endPoint y: 52, distance: 53.8
click at [428, 52] on div "// Collect all gems and escape at the white X mark. // Use no more than 5 state…" at bounding box center [490, 136] width 153 height 241
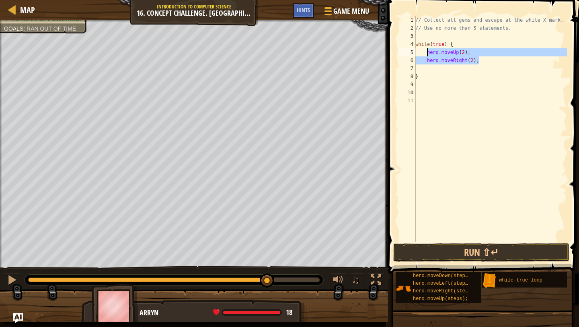
type textarea "hero.moveUp(2); hero.moveRight(2);"
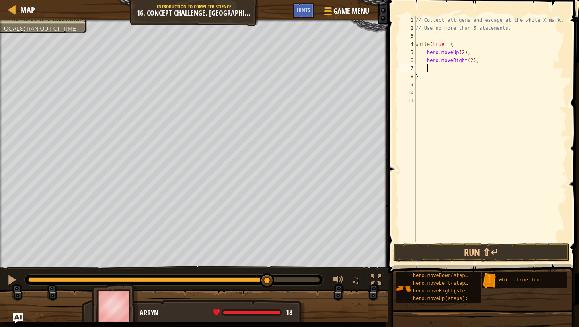
click at [460, 70] on div "// Collect all gems and escape at the white X mark. // Use no more than 5 state…" at bounding box center [490, 136] width 153 height 241
paste textarea "hero.moveRight(2);"
type textarea "hero.moveRight(2);"
paste textarea "hero.moveRight(2);"
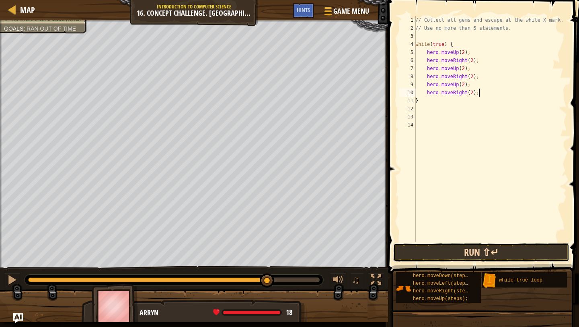
click at [421, 257] on button "Run ⇧↵" at bounding box center [482, 252] width 176 height 19
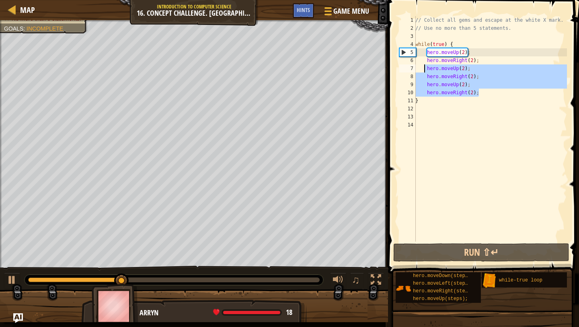
drag, startPoint x: 492, startPoint y: 96, endPoint x: 424, endPoint y: 70, distance: 72.6
click at [424, 70] on div "// Collect all gems and escape at the white X mark. // Use no more than 5 state…" at bounding box center [490, 136] width 153 height 241
type textarea "hero.moveUp(2); hero.moveRight(2);"
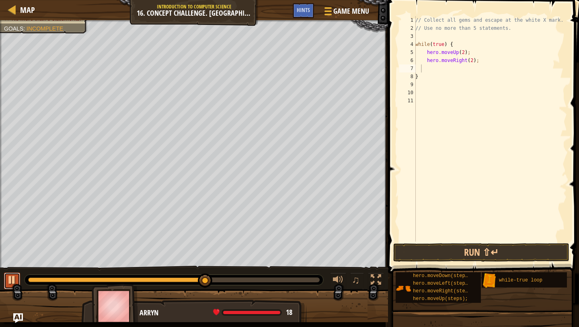
click at [14, 278] on div at bounding box center [12, 279] width 10 height 10
